Goal: Browse casually: Explore the website without a specific task or goal

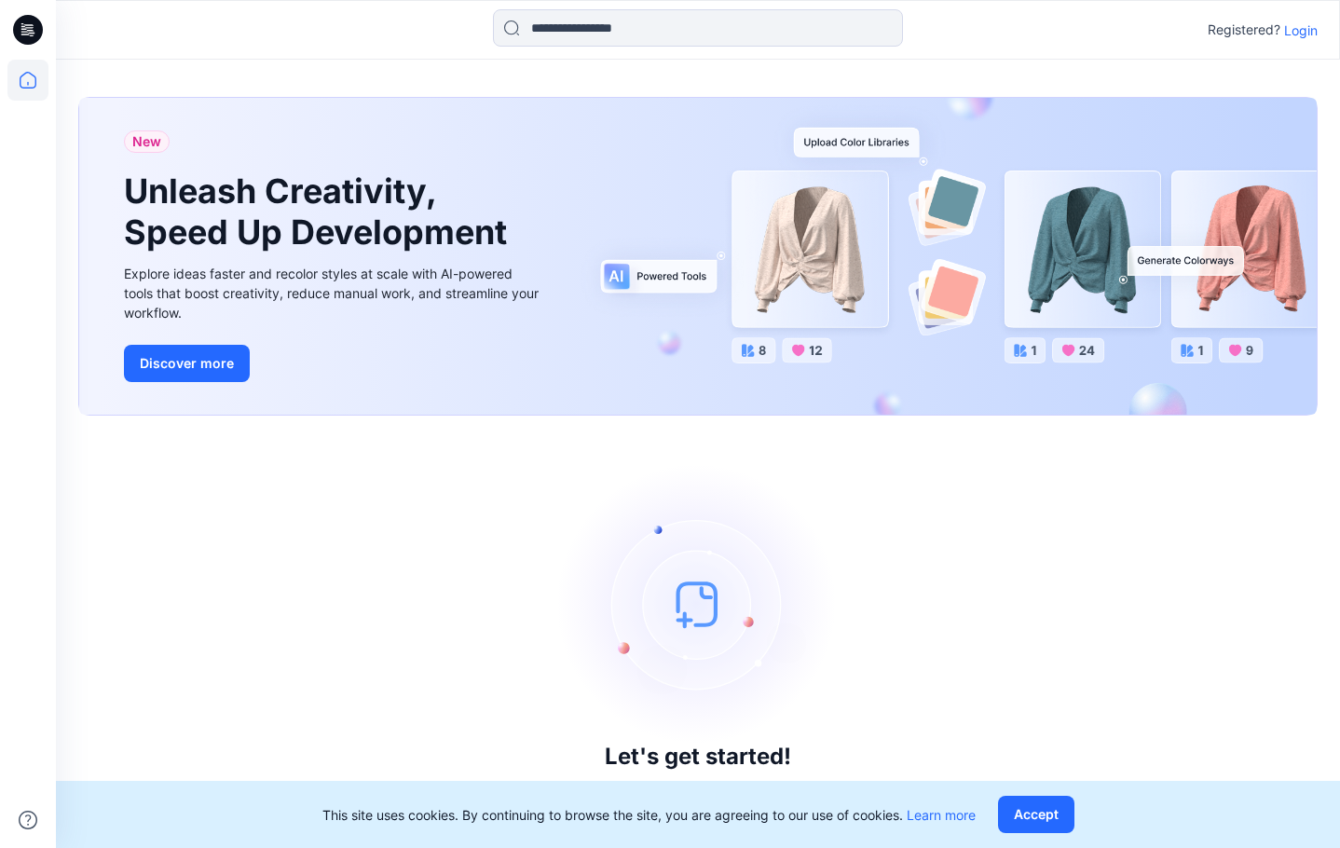
click at [1292, 30] on p "Login" at bounding box center [1301, 30] width 34 height 20
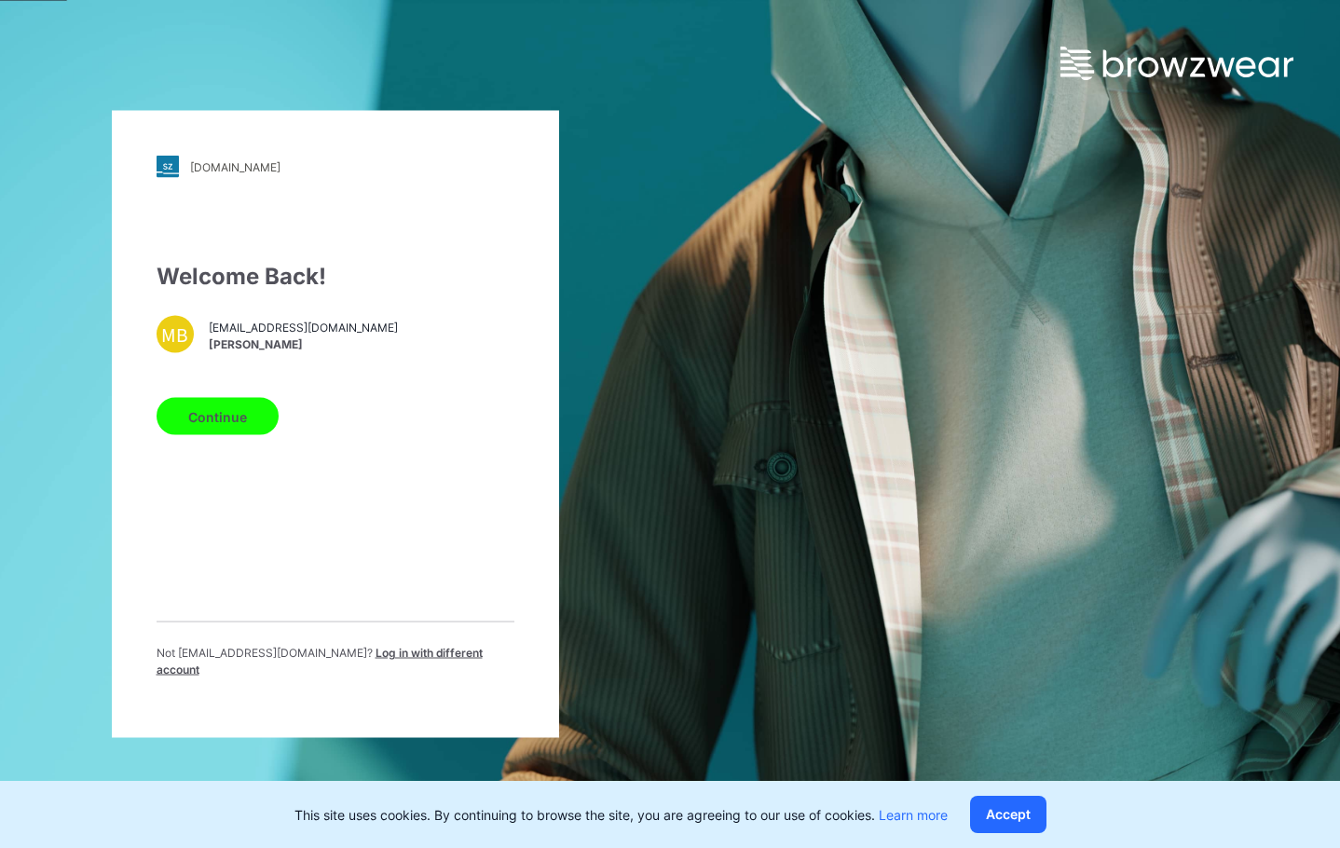
click at [224, 435] on button "Continue" at bounding box center [218, 416] width 122 height 37
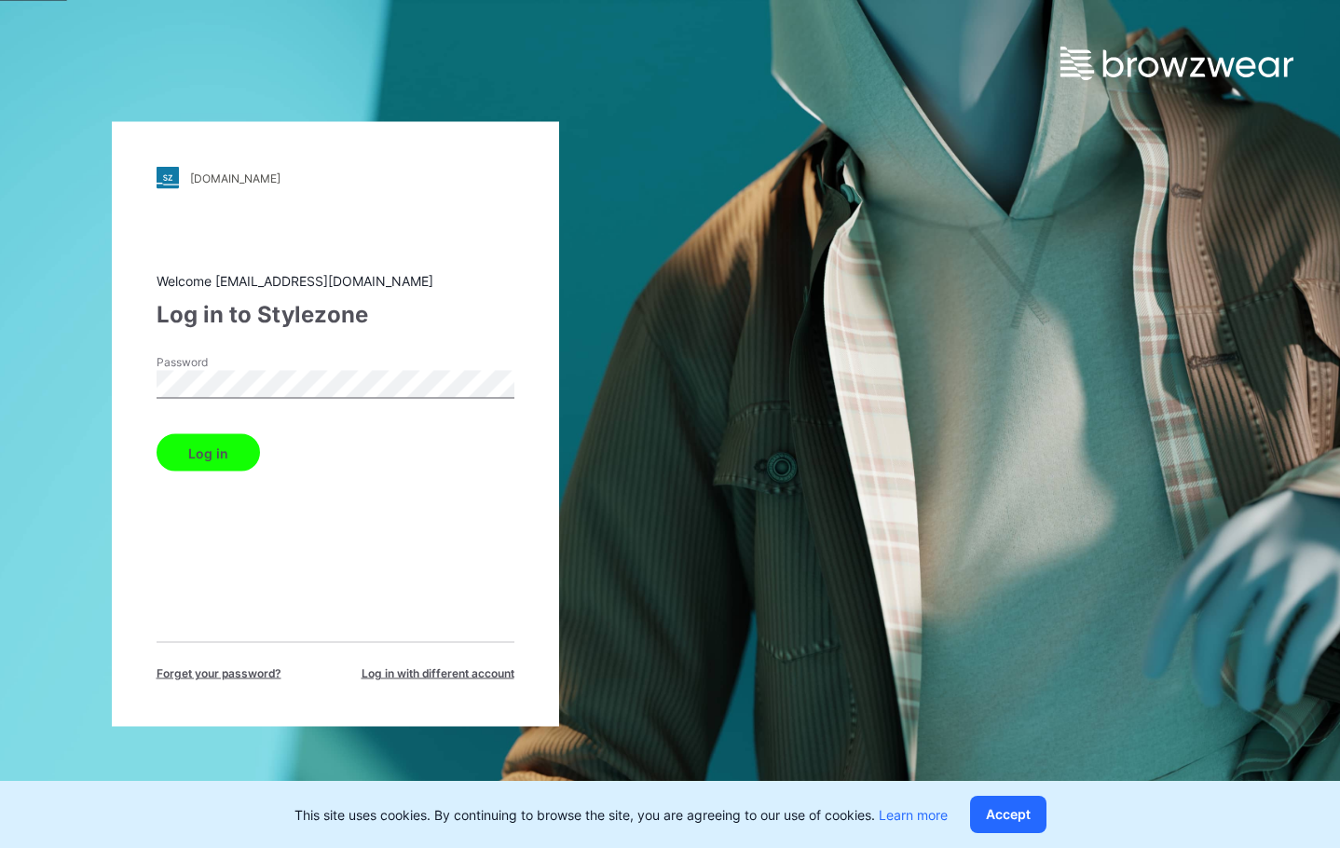
click at [198, 457] on button "Log in" at bounding box center [208, 452] width 103 height 37
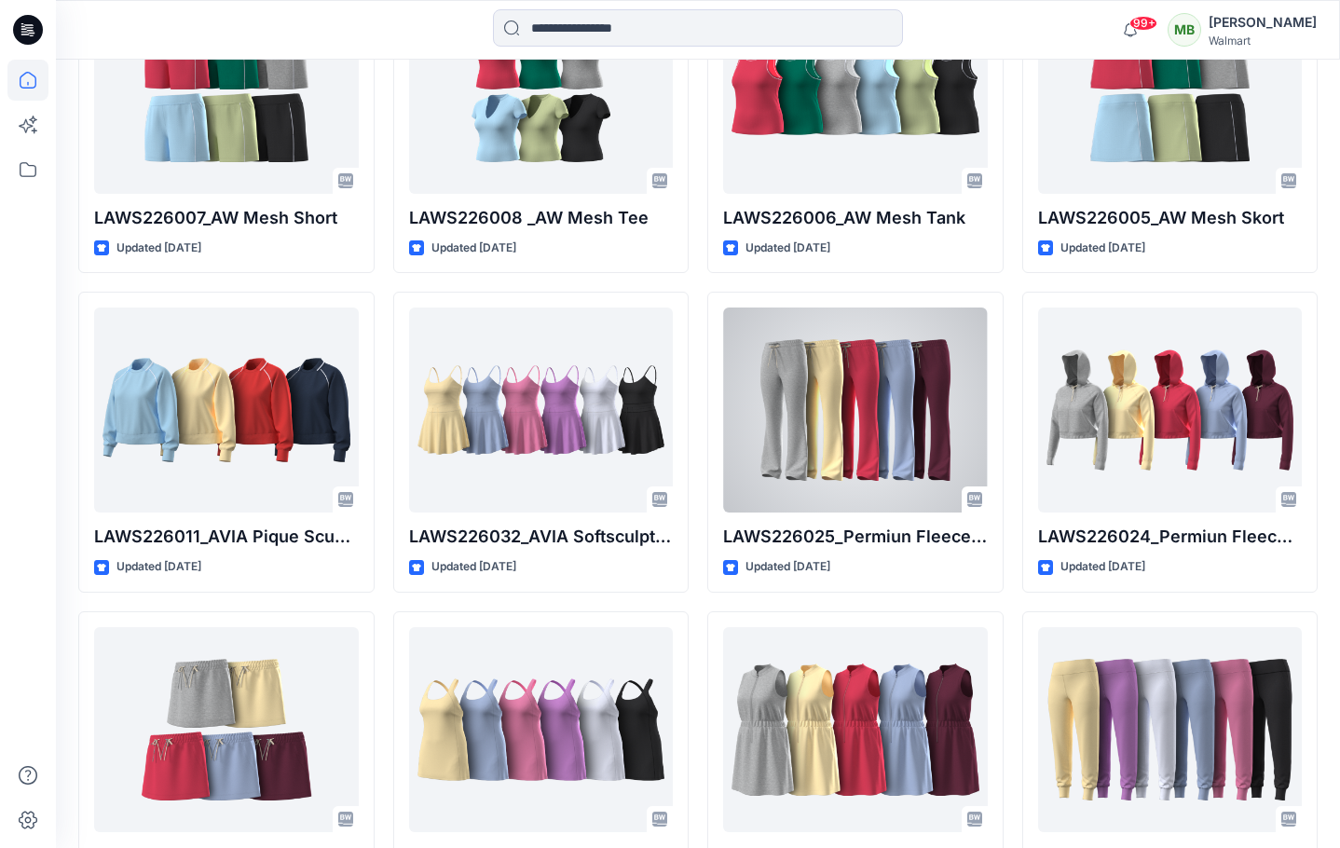
scroll to position [7498, 0]
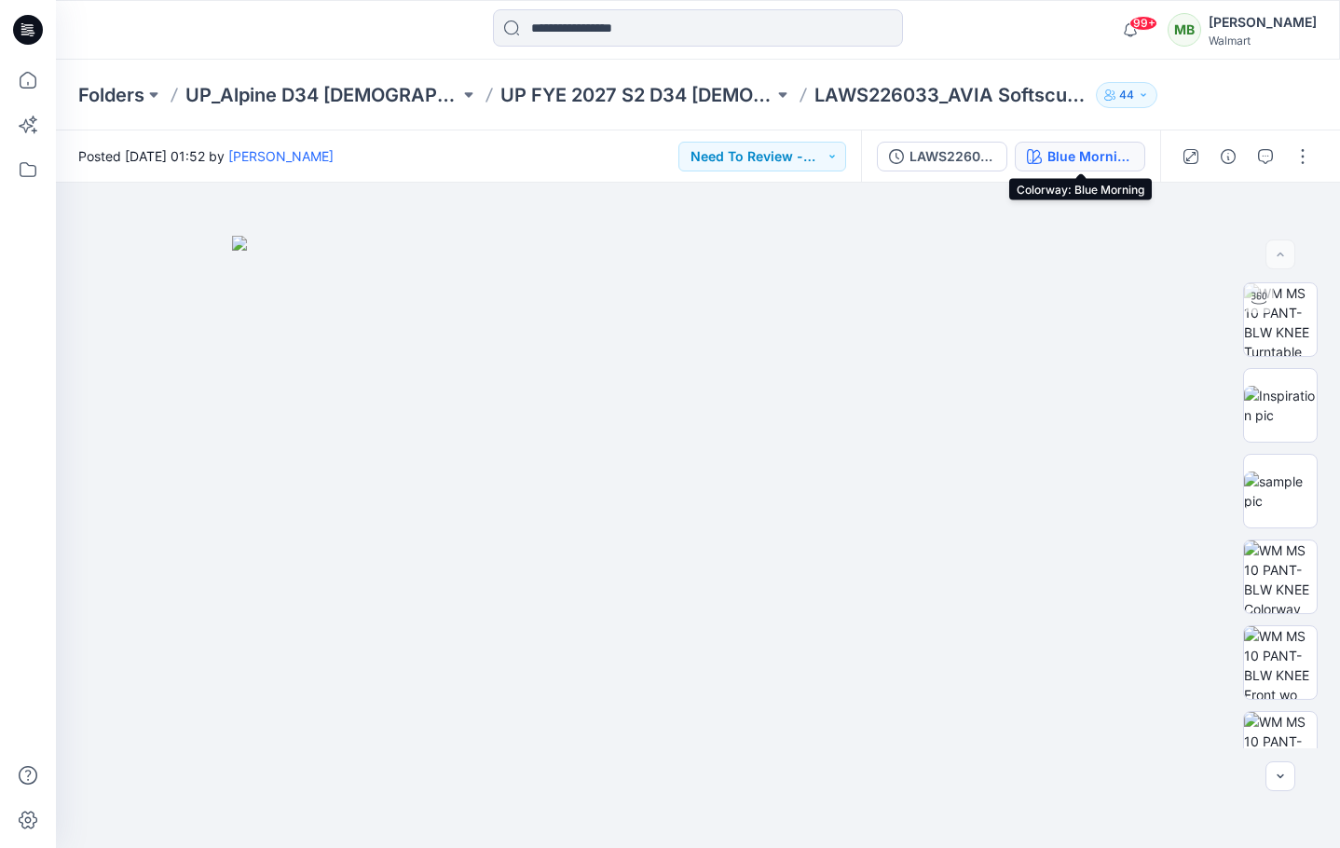
click at [1121, 155] on div "Blue Morning" at bounding box center [1090, 156] width 86 height 20
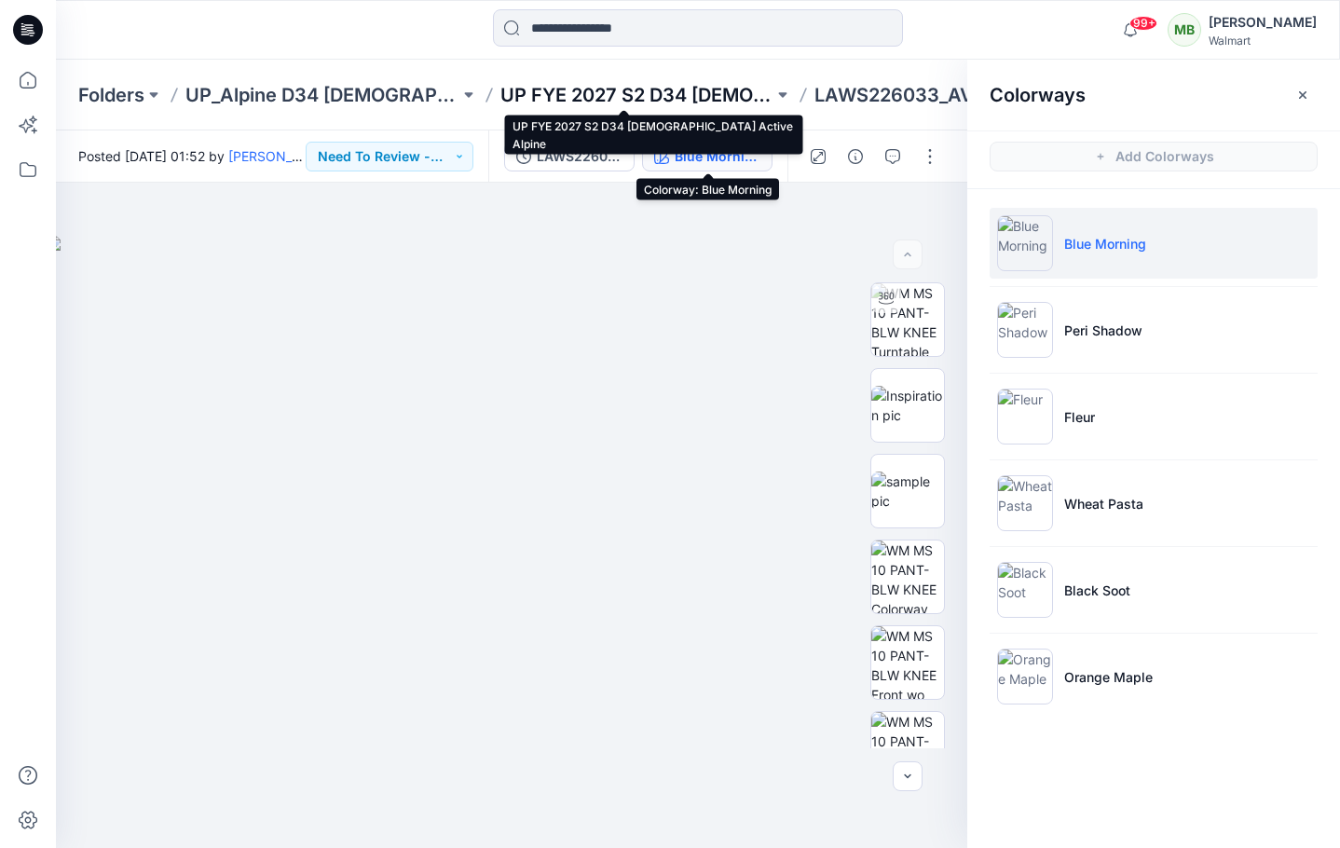
click at [731, 100] on p "UP FYE 2027 S2 D34 [DEMOGRAPHIC_DATA] Active Alpine" at bounding box center [637, 95] width 274 height 26
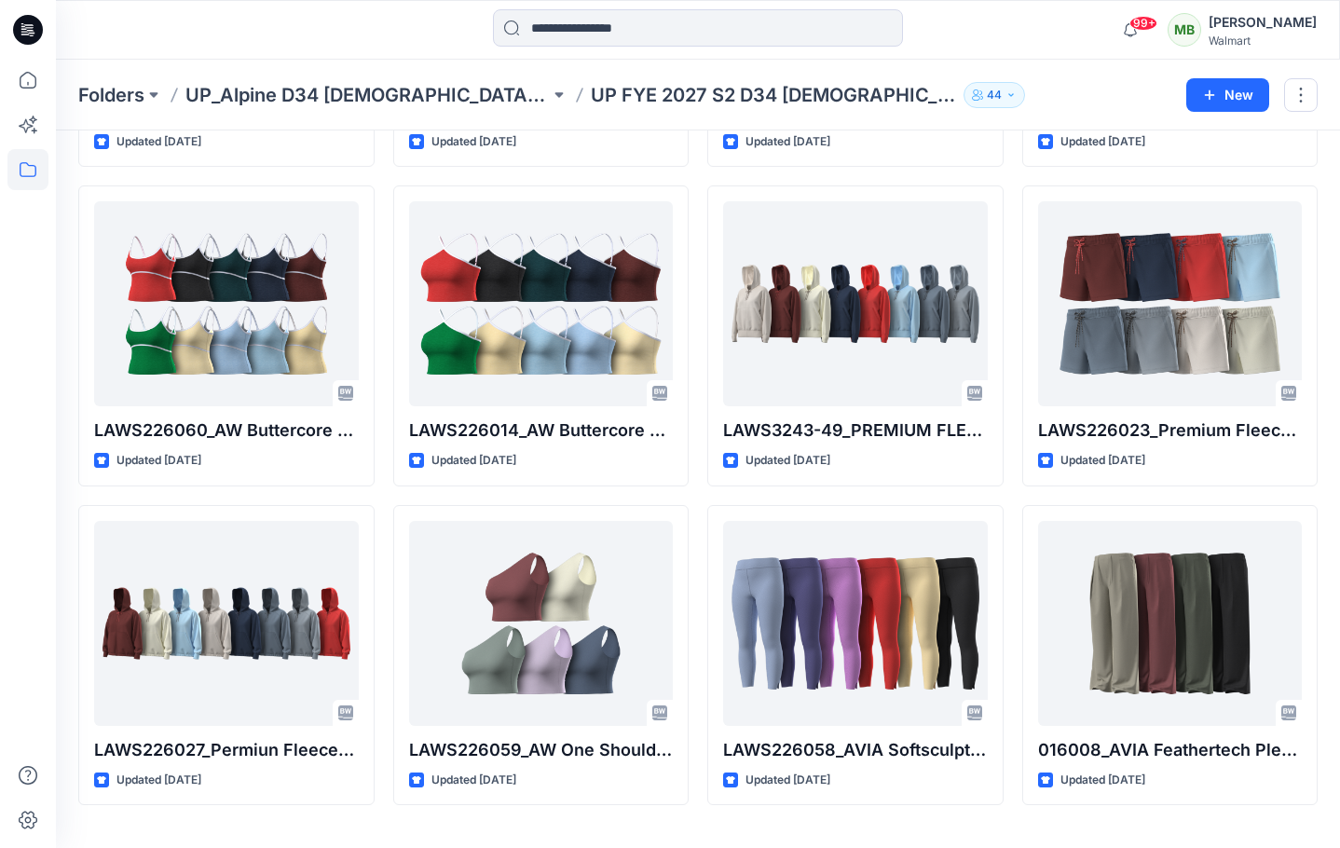
scroll to position [4189, 0]
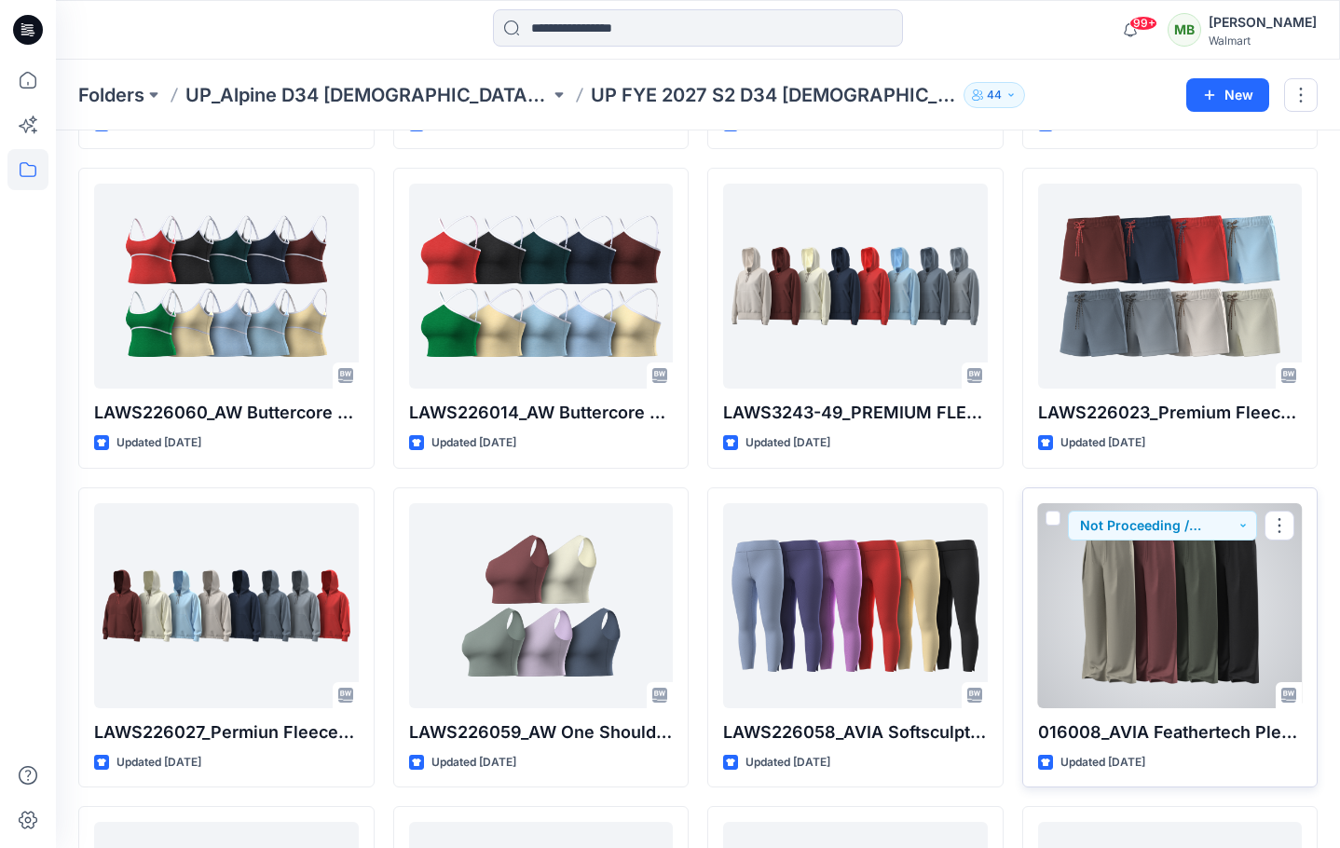
click at [1186, 652] on div at bounding box center [1170, 605] width 265 height 205
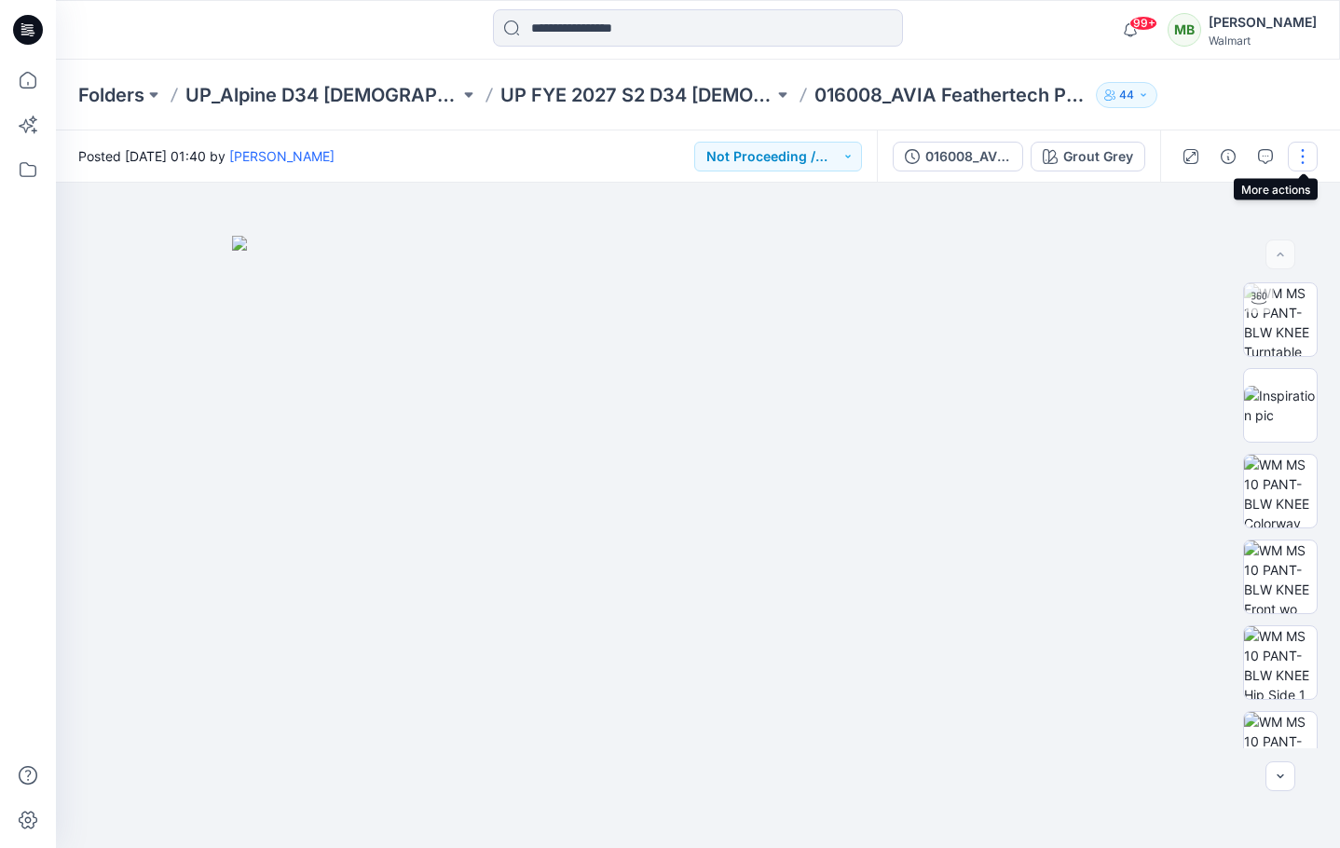
click at [1299, 159] on button "button" at bounding box center [1302, 157] width 30 height 30
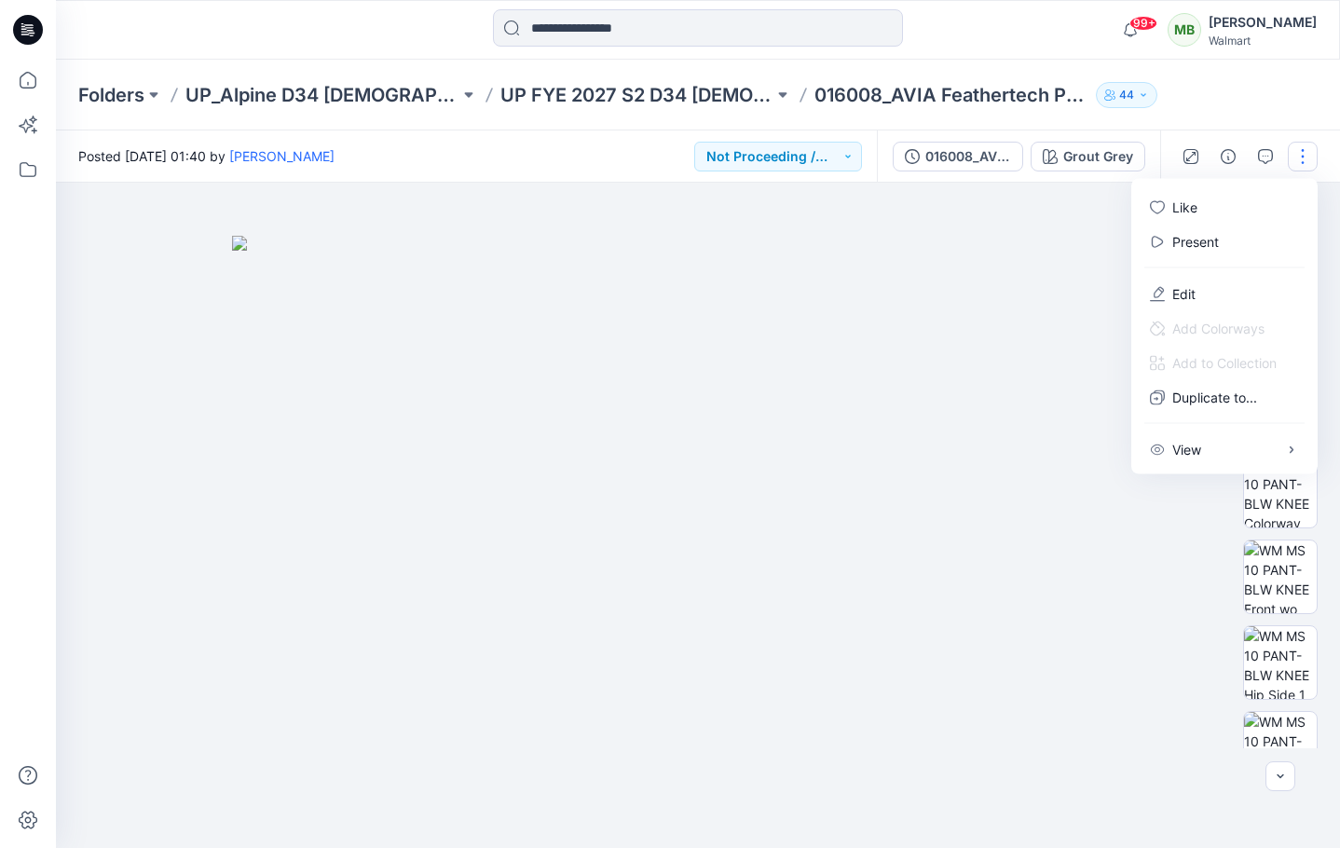
click at [1299, 159] on button "button" at bounding box center [1302, 157] width 30 height 30
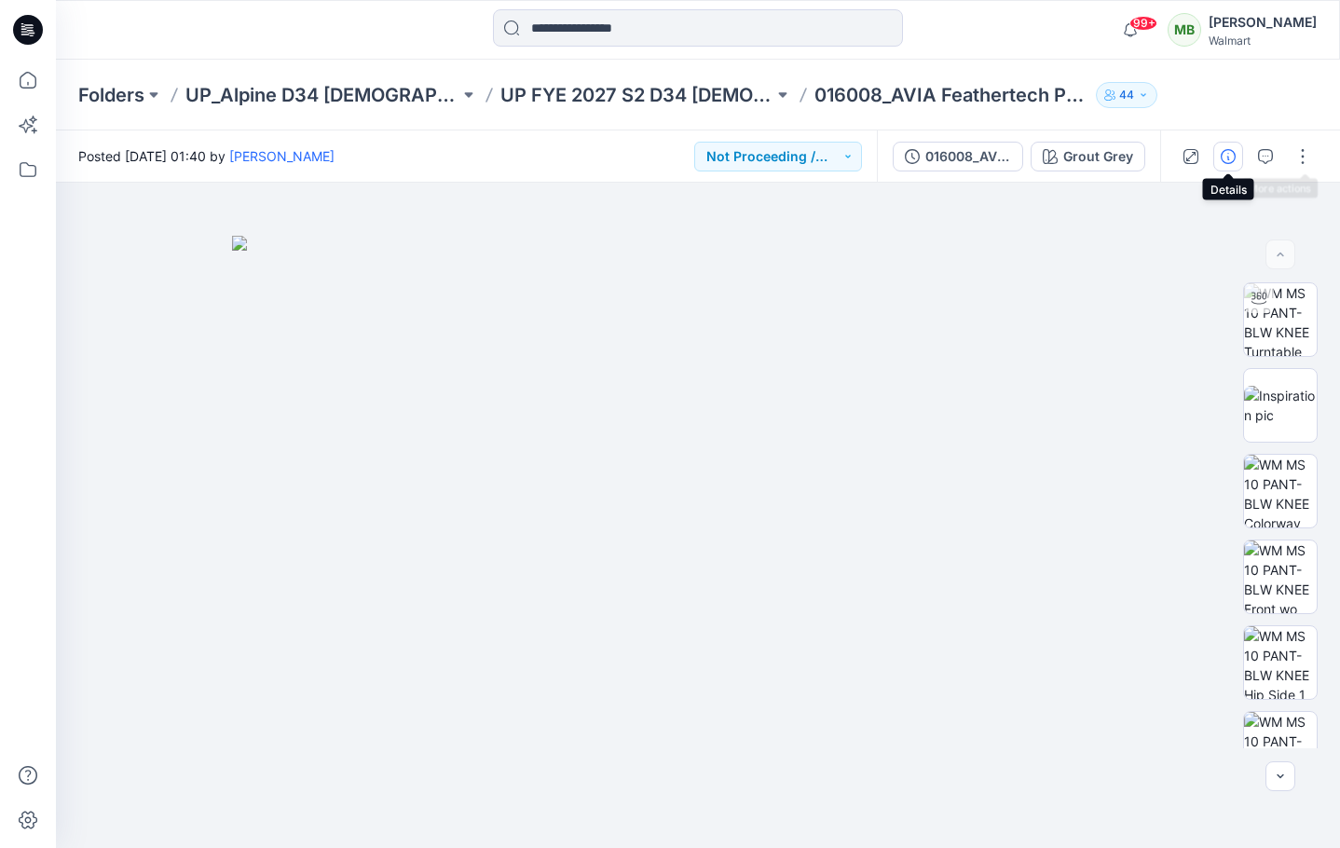
click at [1233, 156] on icon "button" at bounding box center [1227, 156] width 15 height 15
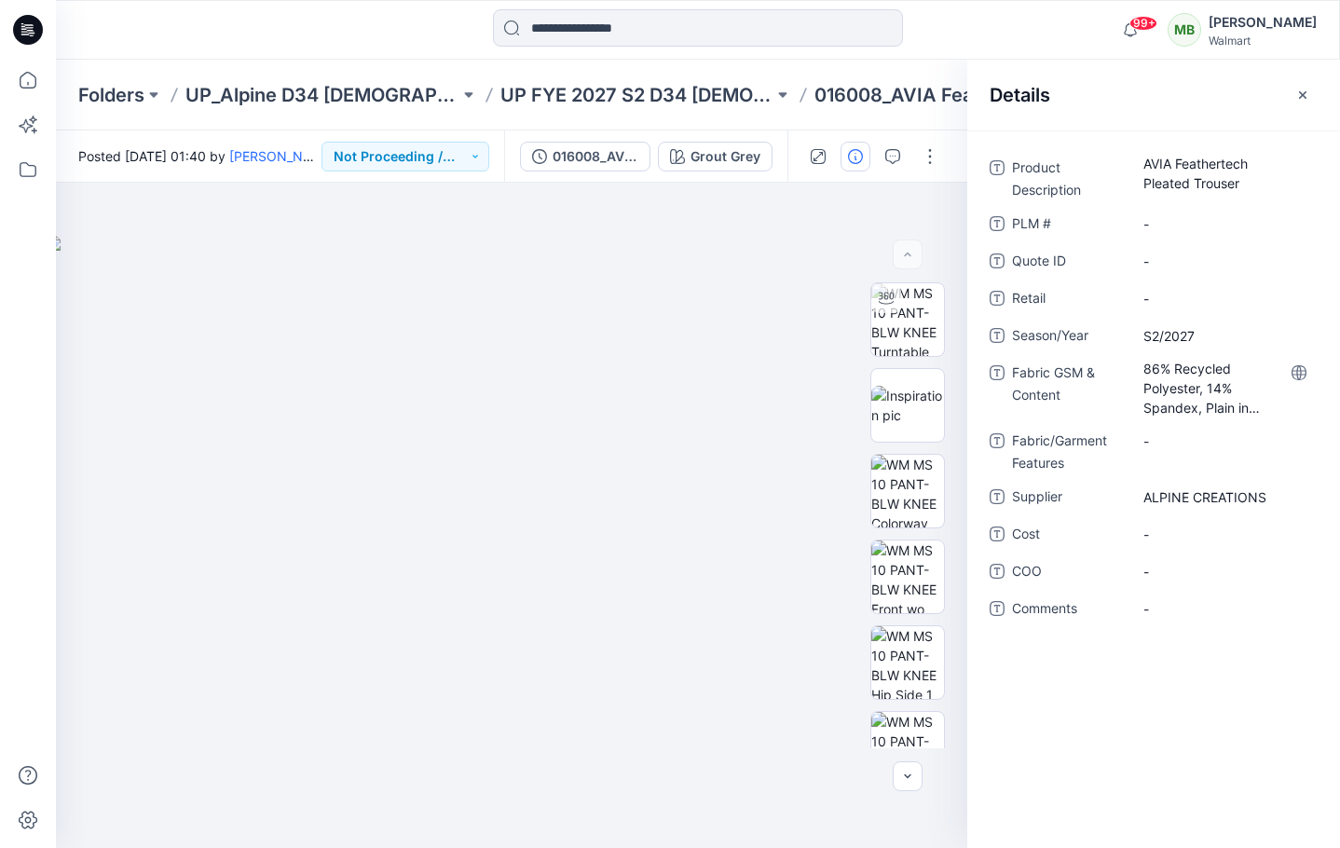
click at [1297, 371] on icon at bounding box center [1298, 372] width 5 height 15
click at [1236, 405] on Content "86% Recycled Polyester, 14% Spandex, Plain in 165gsm" at bounding box center [1224, 388] width 162 height 59
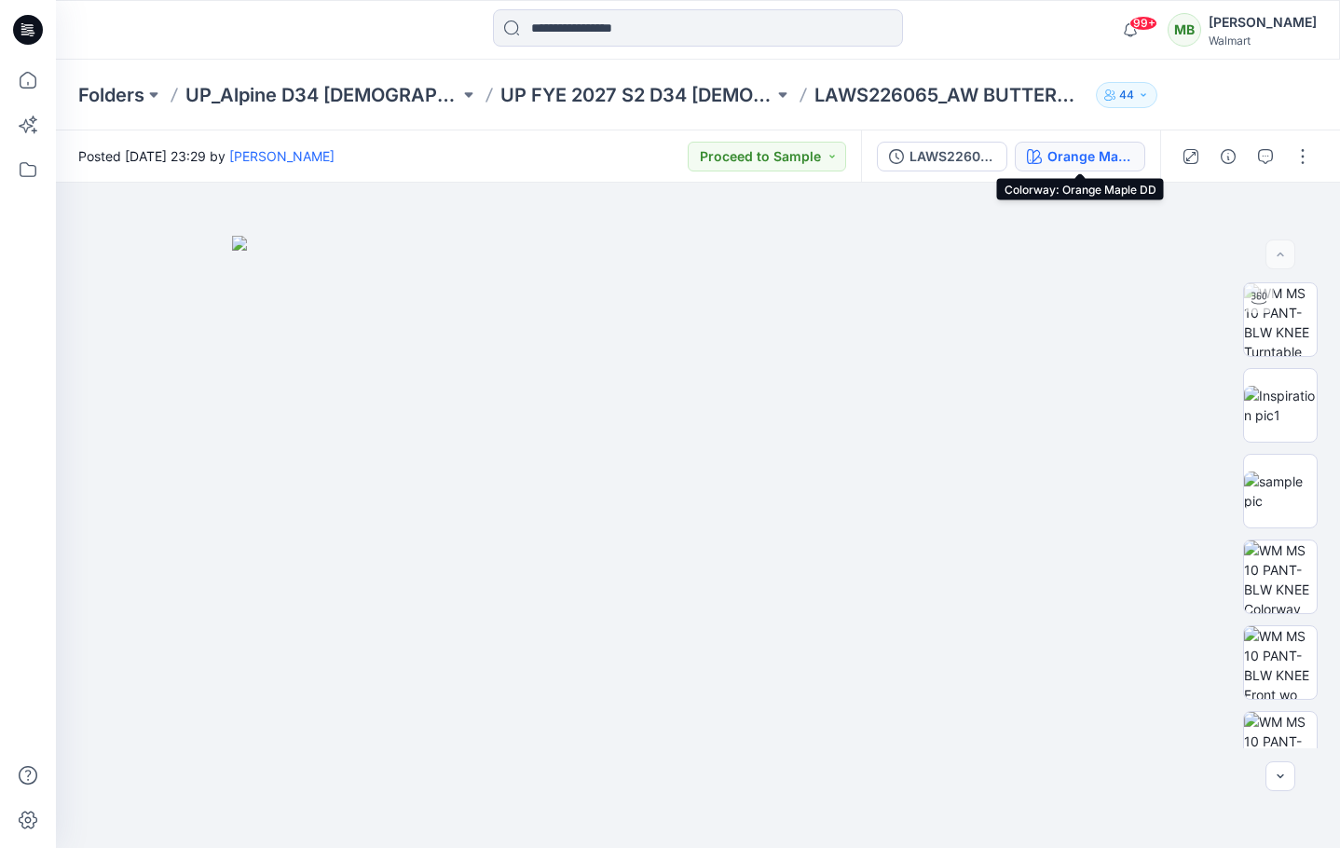
click at [1096, 158] on div "Orange Maple DD" at bounding box center [1090, 156] width 86 height 20
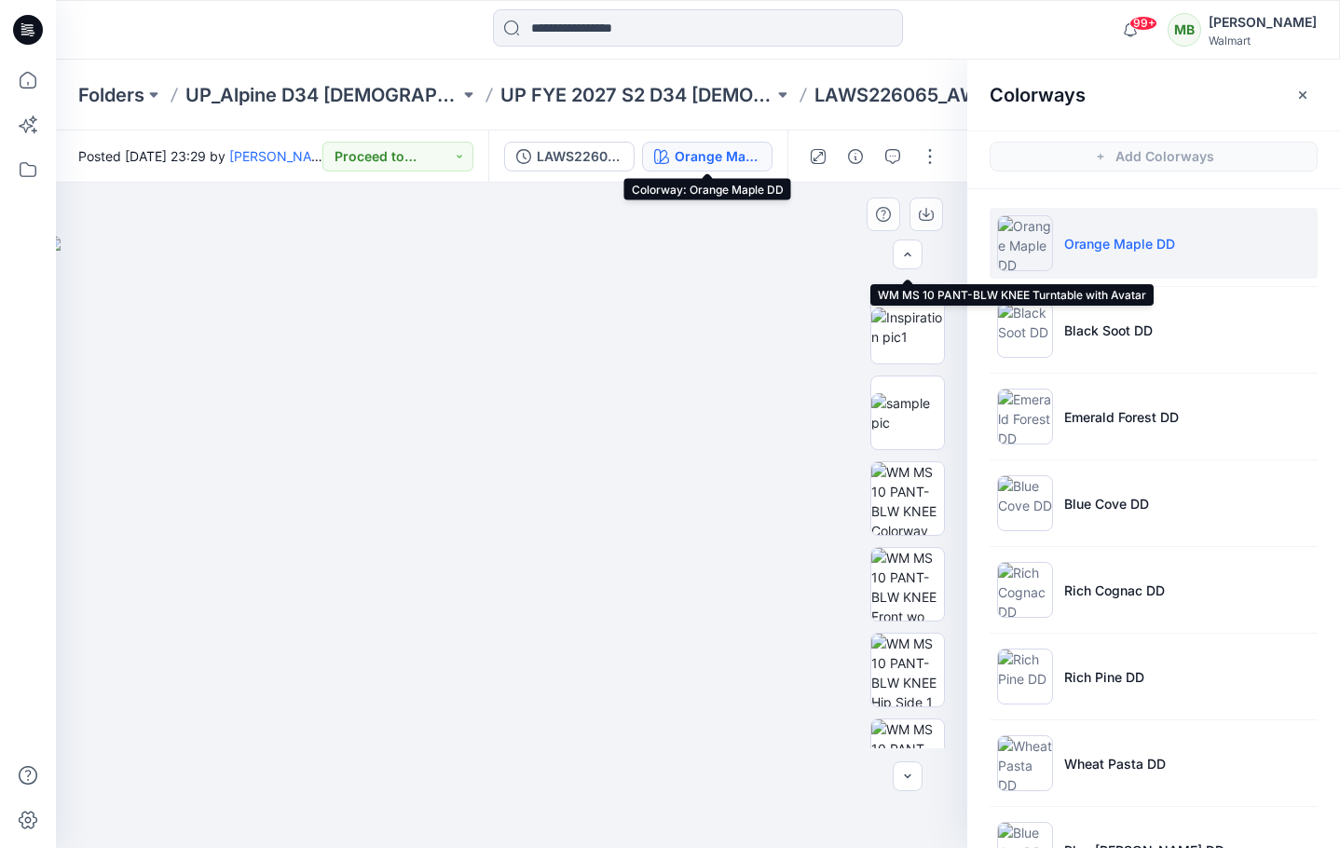
scroll to position [85, 0]
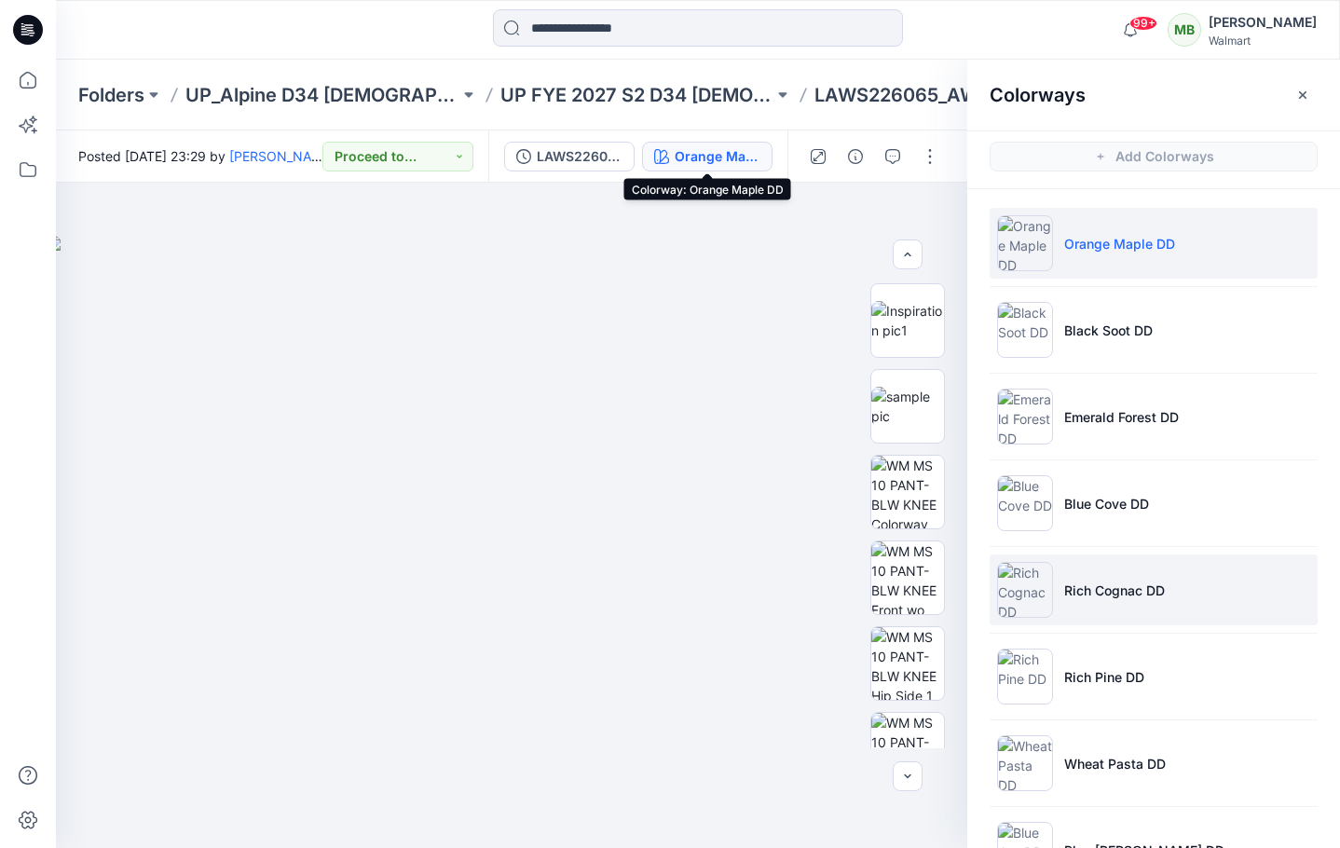
click at [1087, 589] on p "Rich Cognac DD" at bounding box center [1114, 590] width 101 height 20
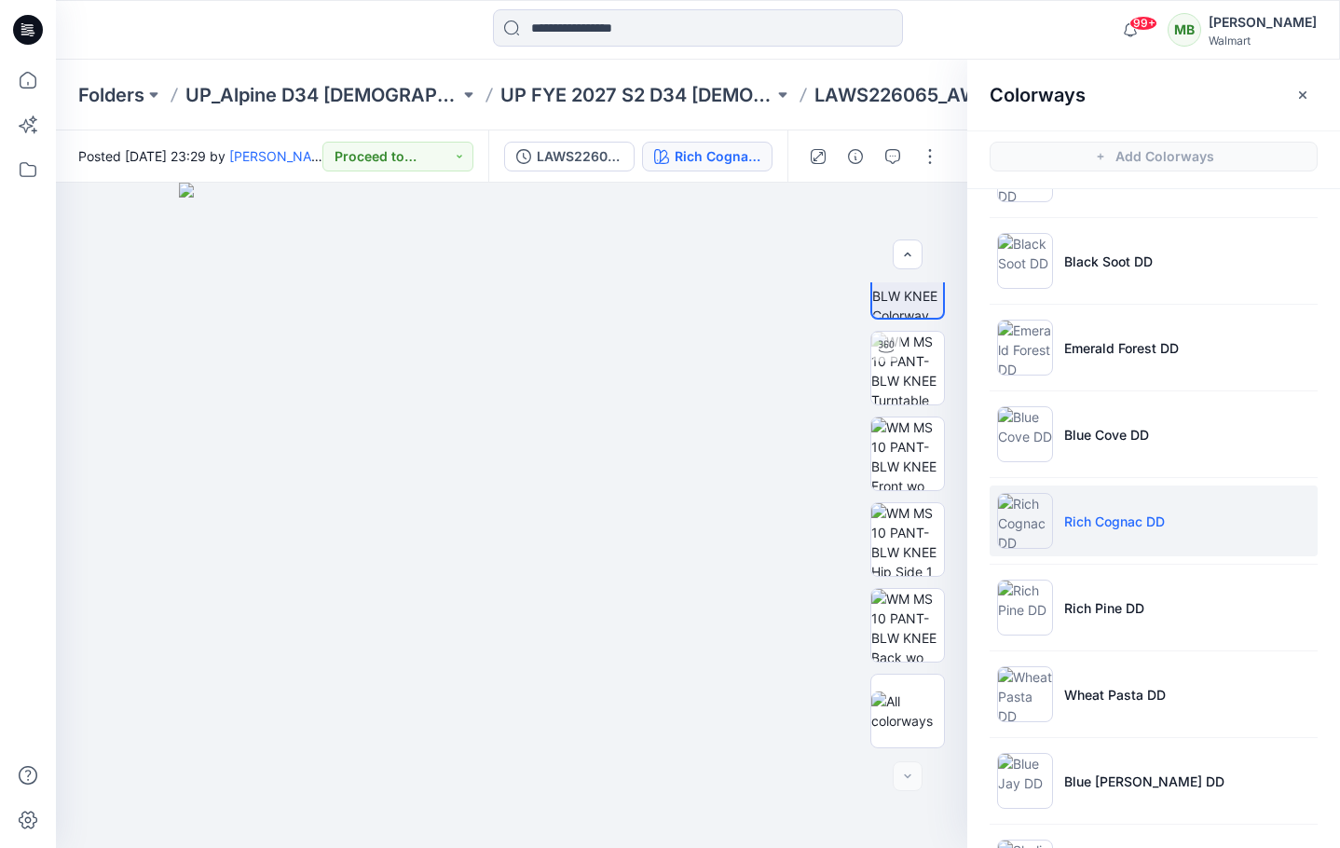
scroll to position [80, 0]
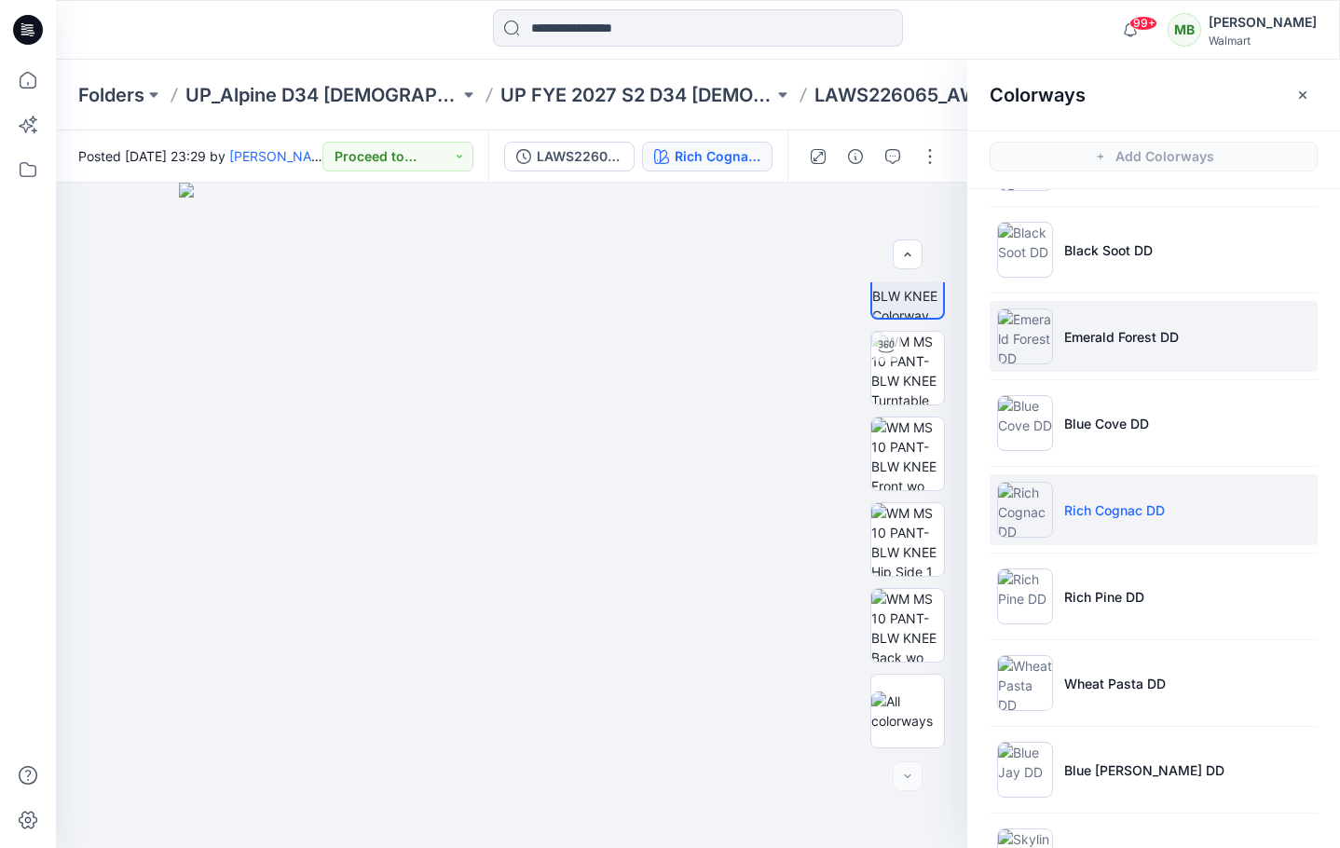
click at [1104, 346] on p "Emerald Forest DD" at bounding box center [1121, 337] width 115 height 20
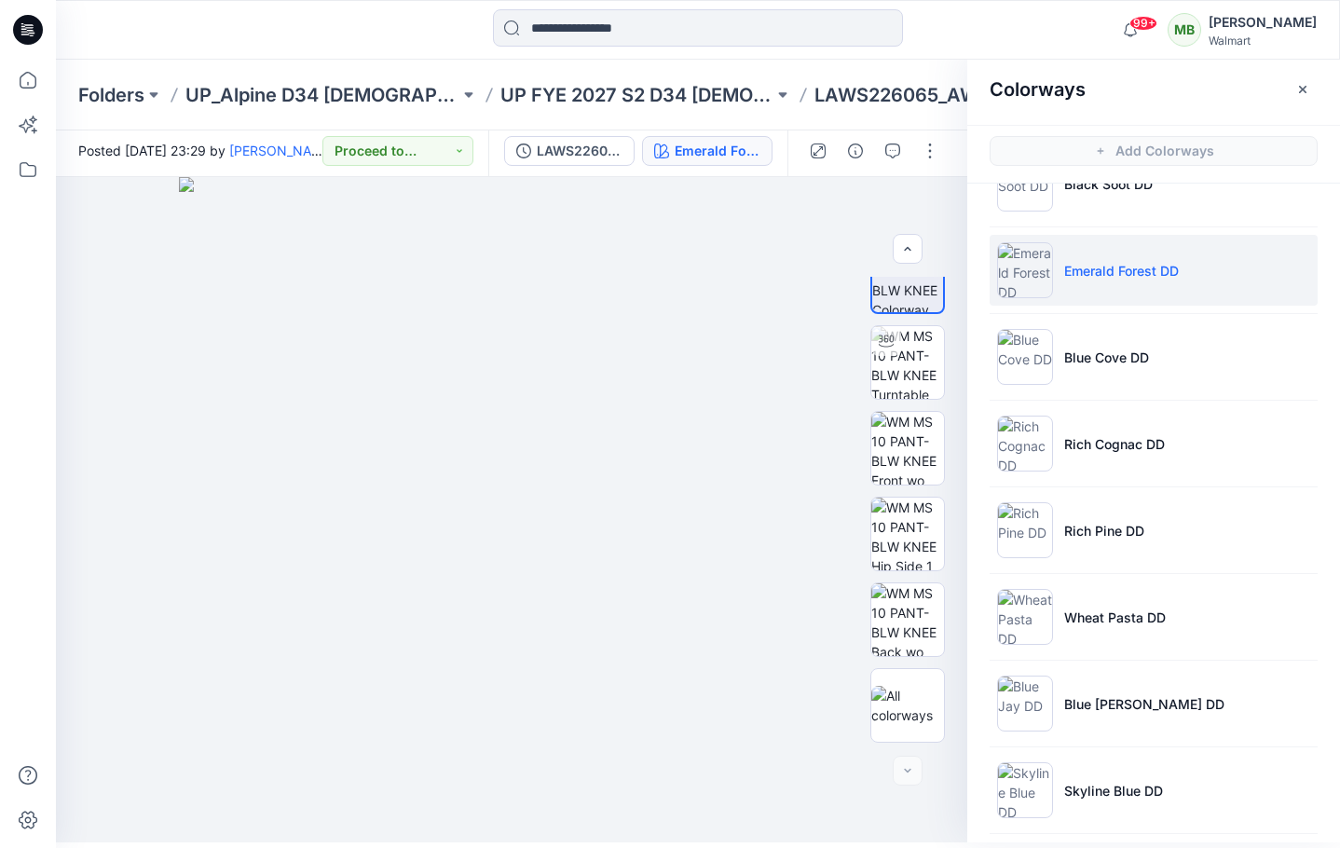
scroll to position [238, 0]
